Goal: Navigation & Orientation: Find specific page/section

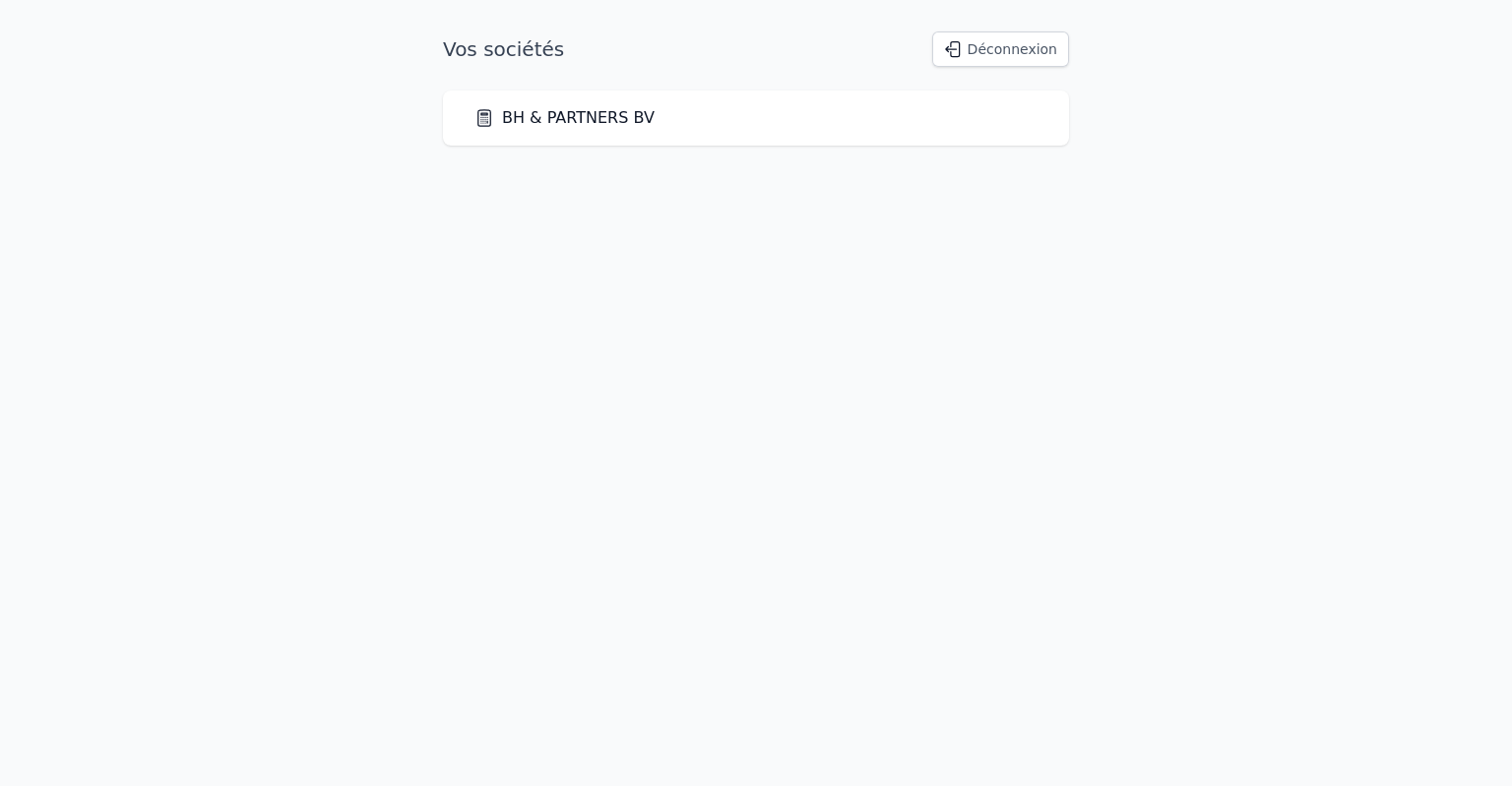
click at [526, 121] on link "BH & PARTNERS BV" at bounding box center [564, 118] width 180 height 24
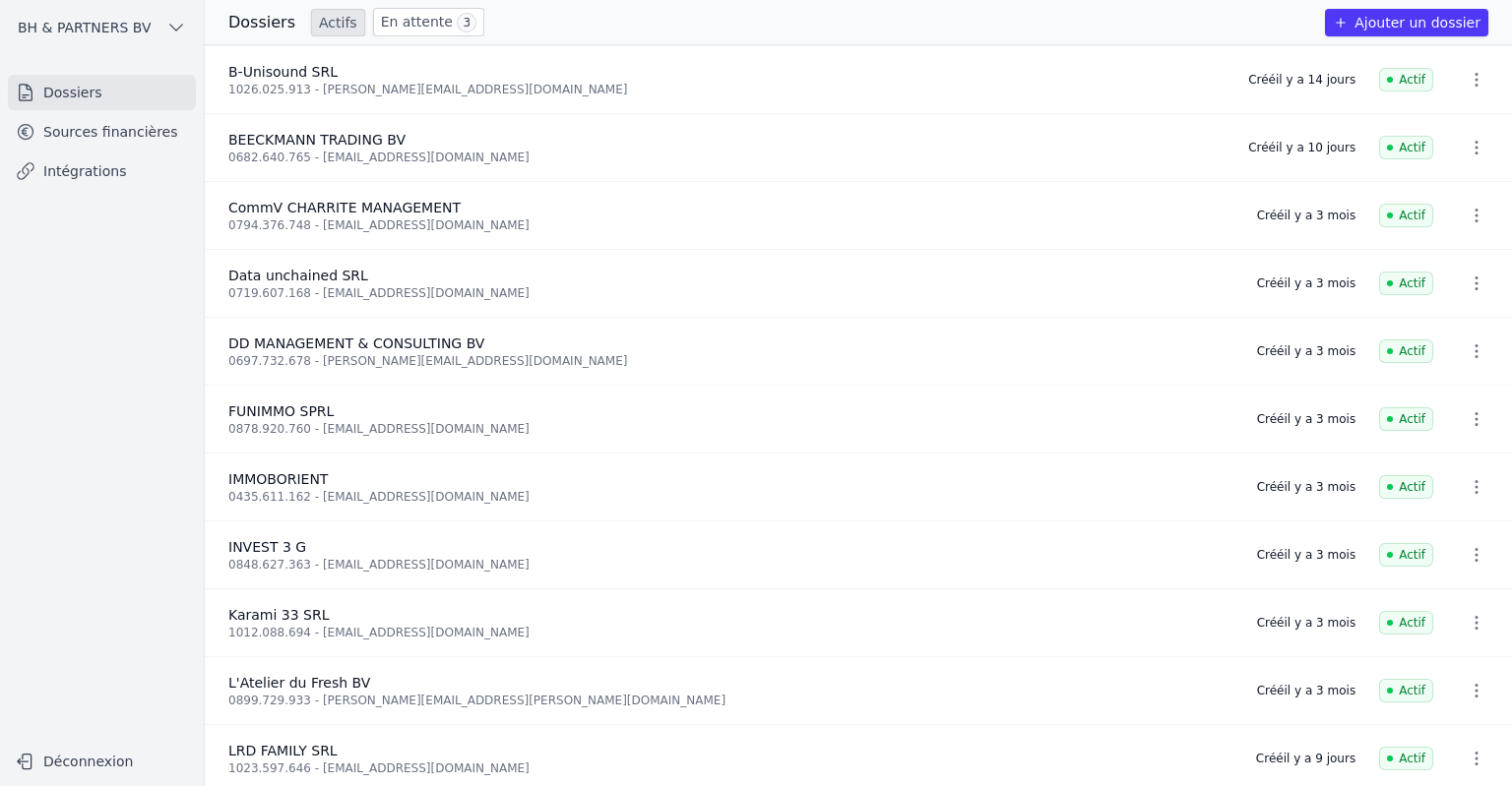
click at [418, 25] on link "En attente 3" at bounding box center [429, 22] width 112 height 29
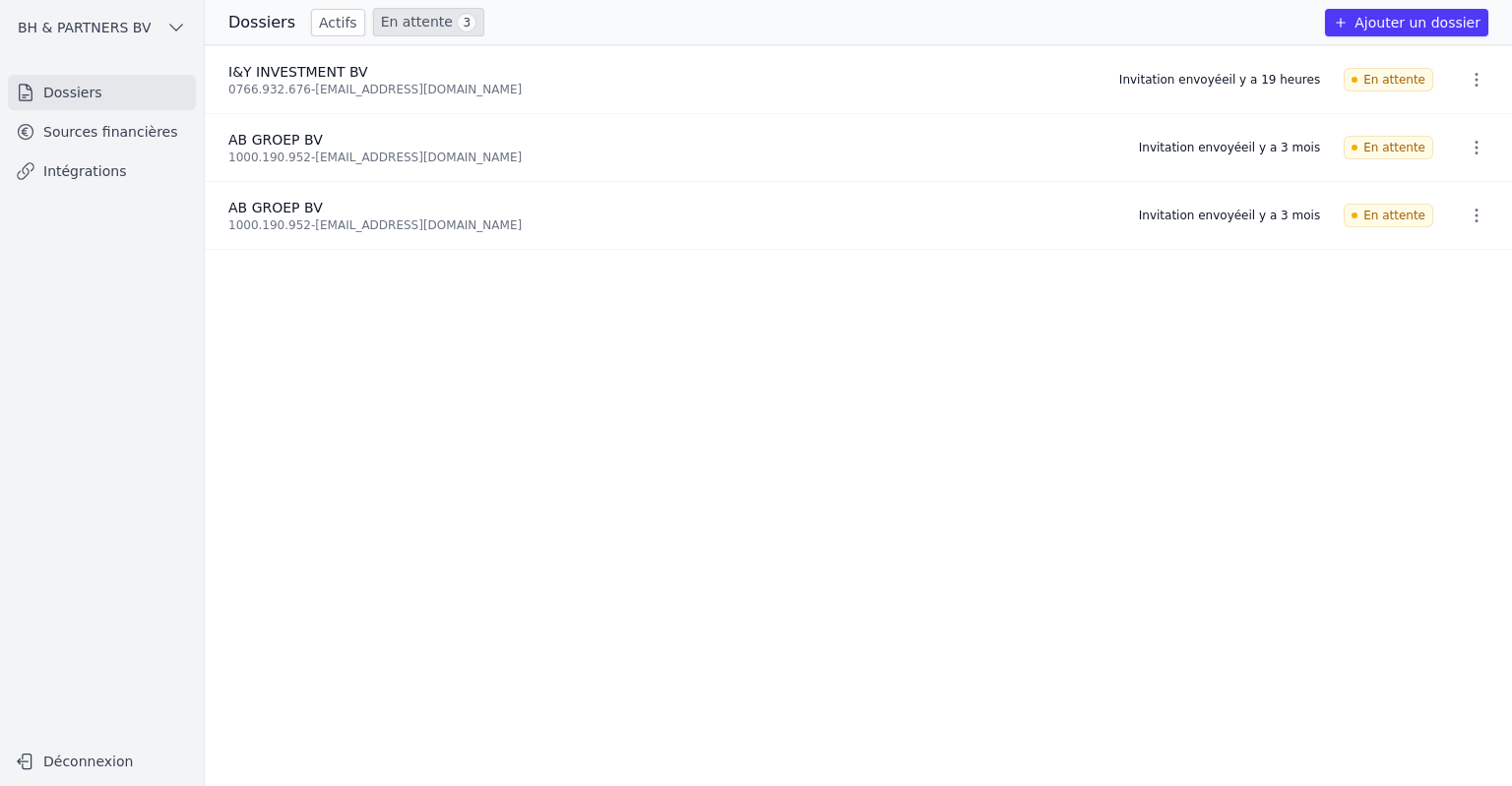
click at [315, 31] on link "Actifs" at bounding box center [338, 23] width 54 height 28
